Goal: Navigation & Orientation: Find specific page/section

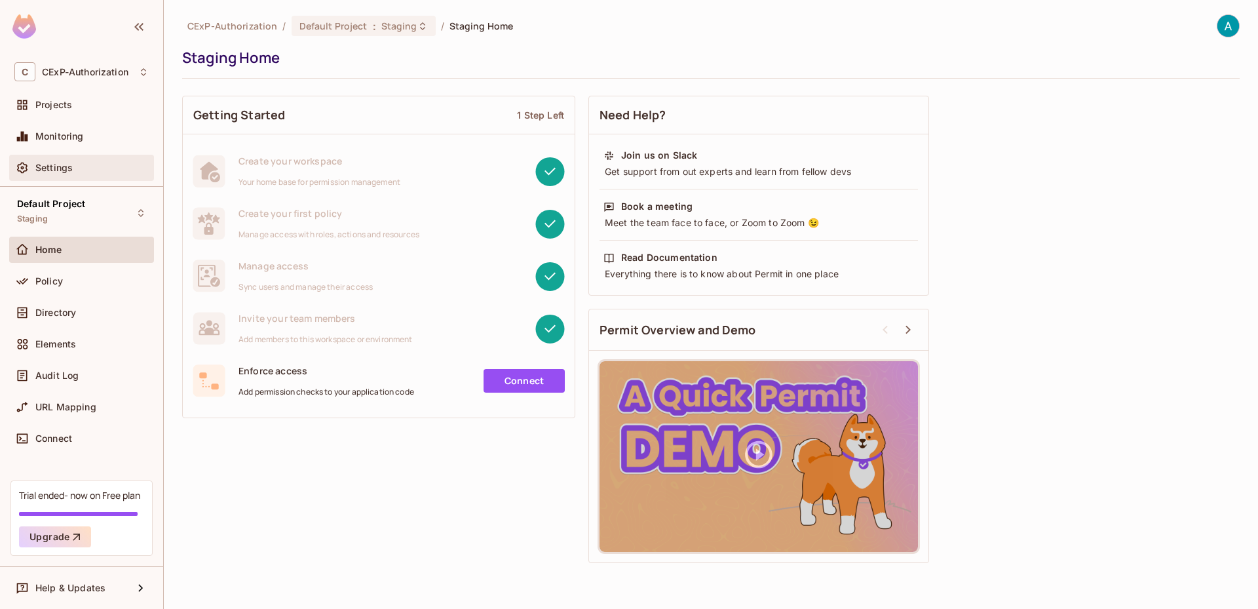
click at [57, 172] on span "Settings" at bounding box center [53, 167] width 37 height 10
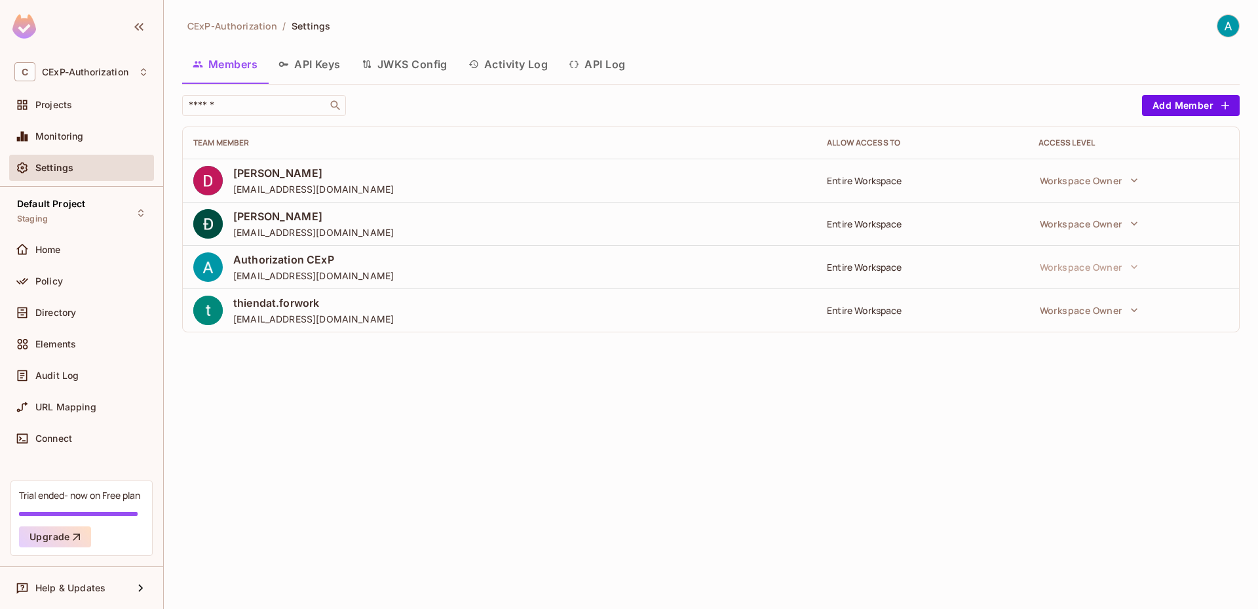
click at [487, 66] on button "Activity Log" at bounding box center [508, 64] width 101 height 33
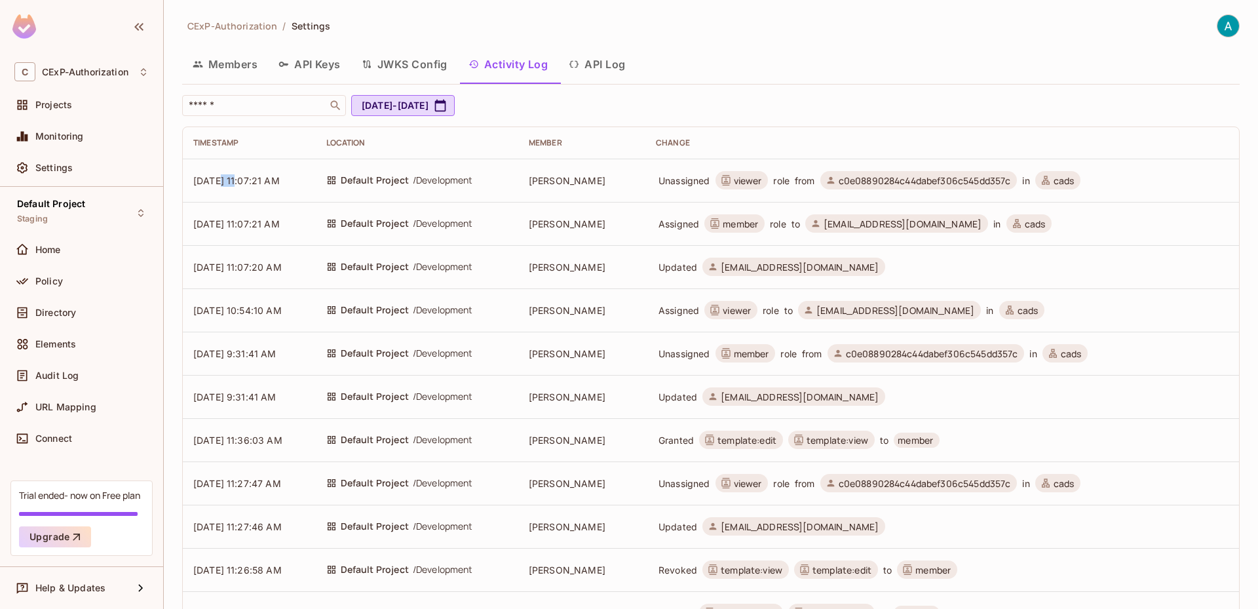
drag, startPoint x: 220, startPoint y: 179, endPoint x: 243, endPoint y: 180, distance: 22.9
click at [243, 180] on span "[DATE] 11:07:21 AM" at bounding box center [236, 180] width 86 height 11
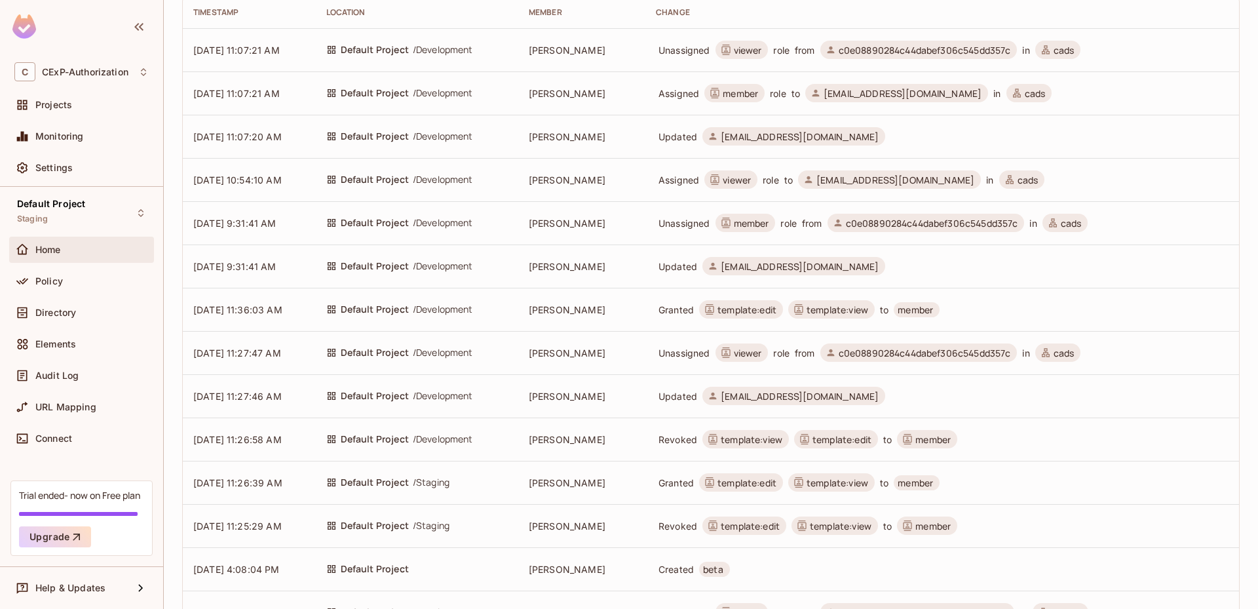
scroll to position [131, 0]
click at [104, 252] on div "Home" at bounding box center [91, 249] width 113 height 10
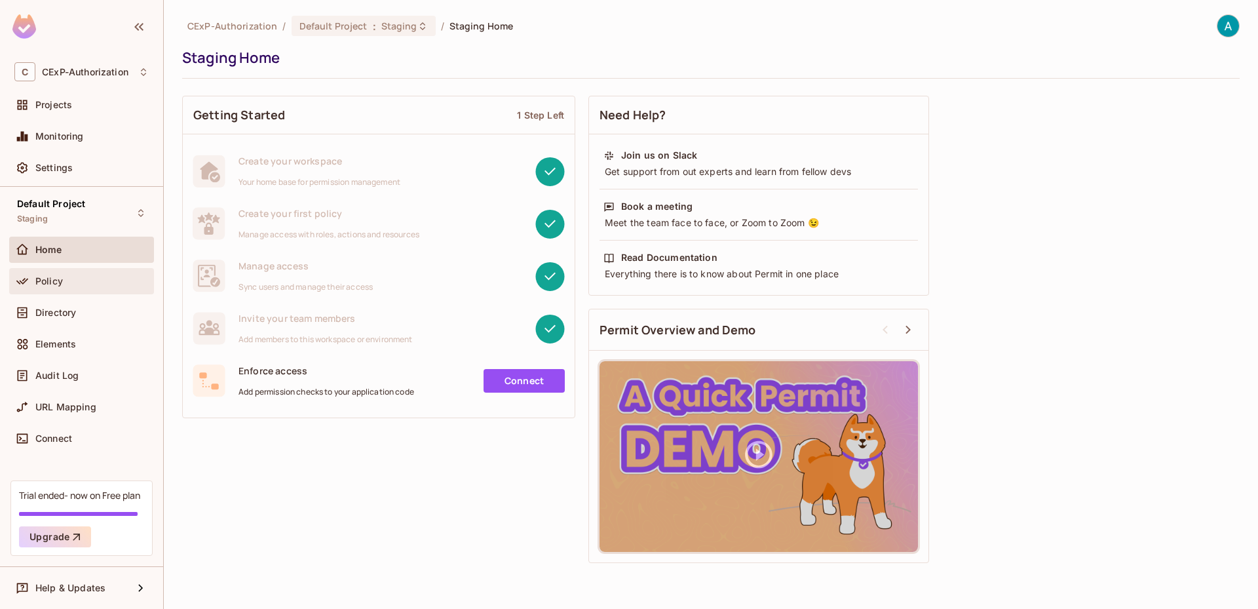
click at [94, 277] on div "Policy" at bounding box center [91, 281] width 113 height 10
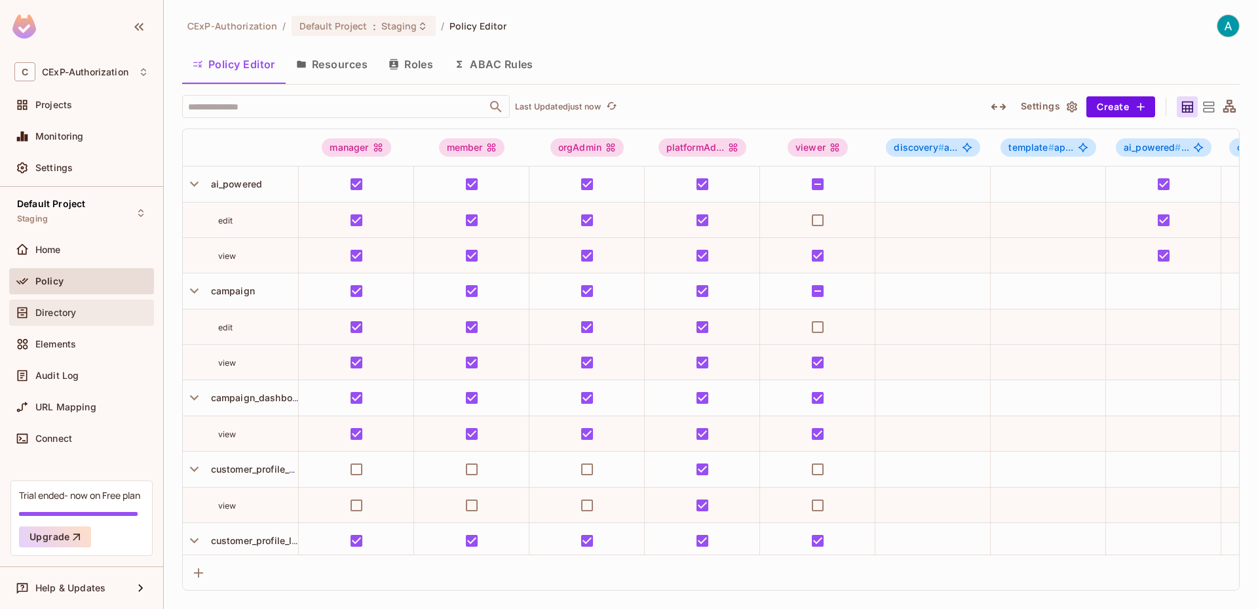
click at [99, 323] on div "Directory" at bounding box center [81, 312] width 145 height 26
